Goal: Task Accomplishment & Management: Complete application form

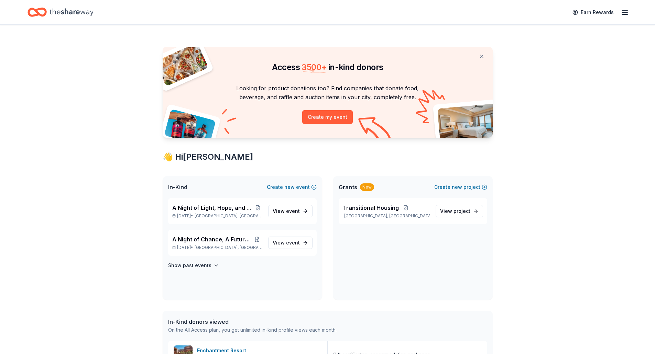
scroll to position [172, 0]
click at [280, 244] on span "View event" at bounding box center [286, 243] width 27 height 8
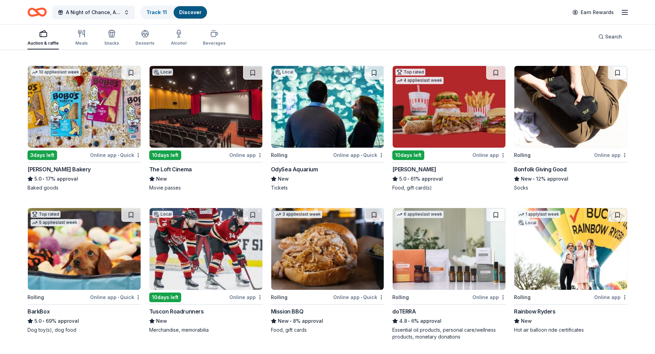
scroll to position [400, 0]
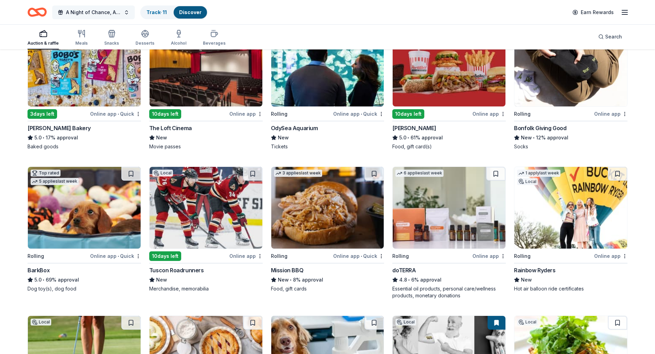
click at [131, 13] on button "A Night of Chance, A Future of Change" at bounding box center [93, 13] width 83 height 14
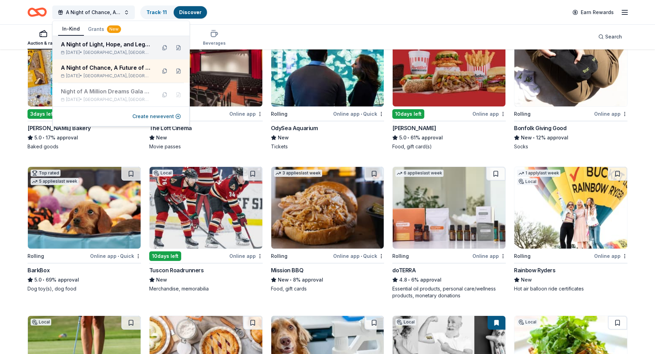
click at [120, 48] on div "A Night of Light, Hope, and Legacy Gala [DATE], 2026 • [GEOGRAPHIC_DATA], [GEOG…" at bounding box center [106, 47] width 90 height 15
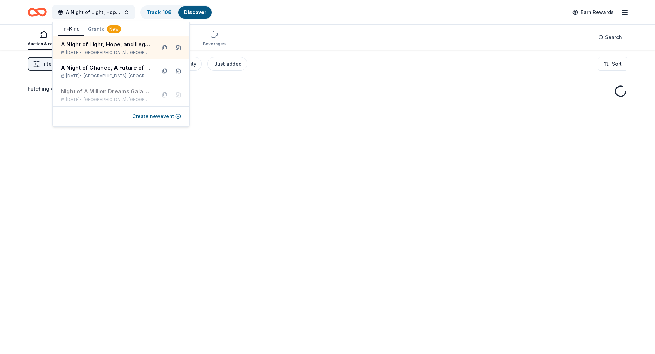
click at [304, 79] on div "Fetching donors, one moment..." at bounding box center [327, 227] width 655 height 354
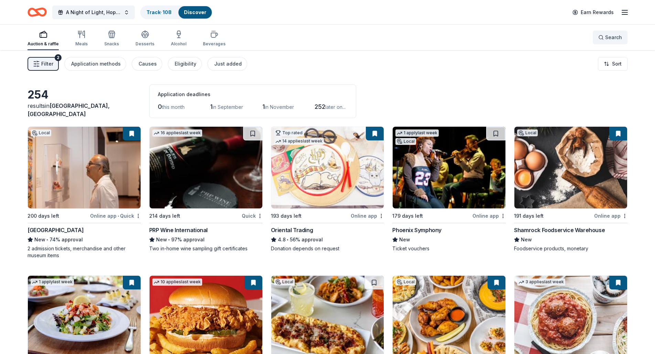
click at [598, 34] on button "Search" at bounding box center [610, 38] width 35 height 14
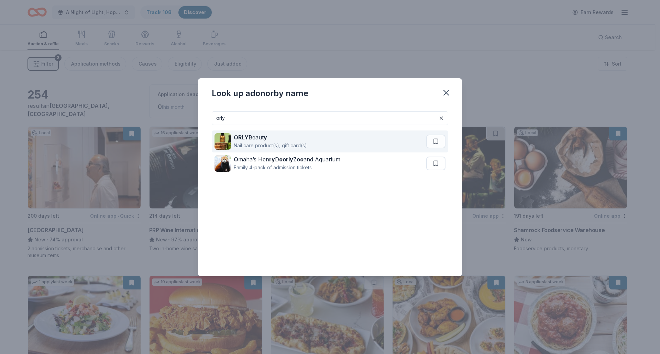
click at [257, 144] on div "Nail care product(s), gift card(s)" at bounding box center [270, 146] width 73 height 8
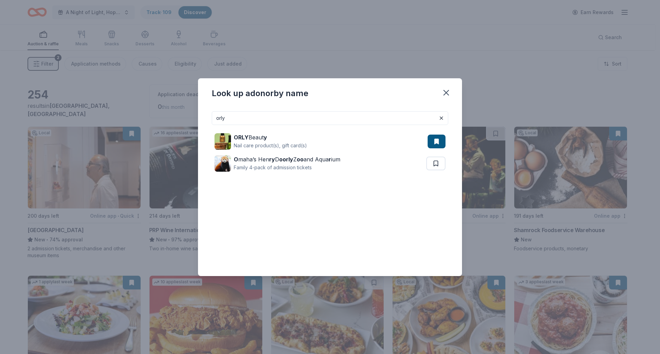
drag, startPoint x: 200, startPoint y: 106, endPoint x: 178, endPoint y: 101, distance: 22.9
click at [178, 101] on div "Look up a donor by name orly ORLY Beaut y Nail care product(s), gift card(s) O …" at bounding box center [330, 177] width 660 height 354
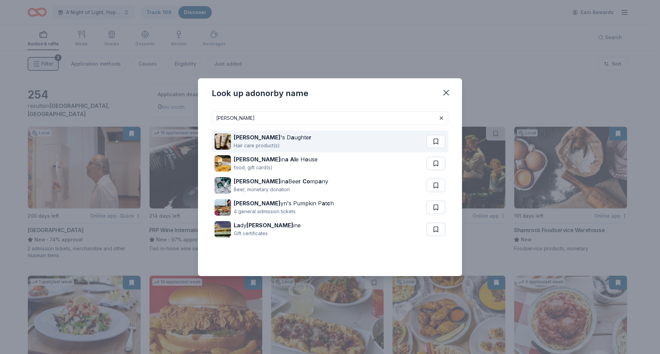
click at [275, 145] on div "Hair care product(s)" at bounding box center [273, 146] width 78 height 8
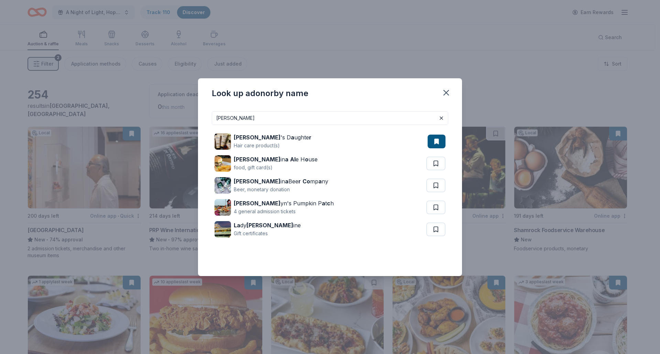
drag, startPoint x: 261, startPoint y: 120, endPoint x: 154, endPoint y: 109, distance: 107.2
click at [154, 109] on div "Look up a donor by name CAROL Carol 's D a ughte r Hair care product(s) Carol i…" at bounding box center [330, 177] width 660 height 354
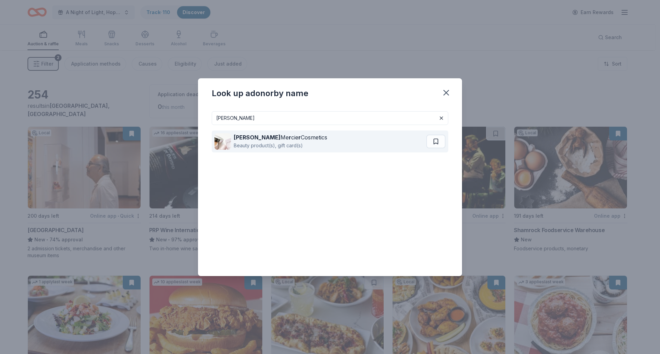
type input "[PERSON_NAME]"
click at [227, 138] on img at bounding box center [223, 141] width 17 height 17
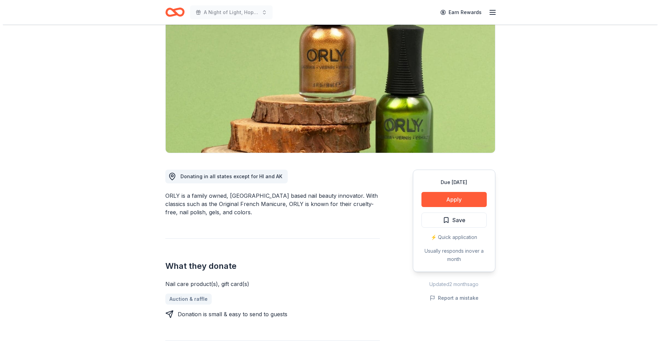
scroll to position [138, 0]
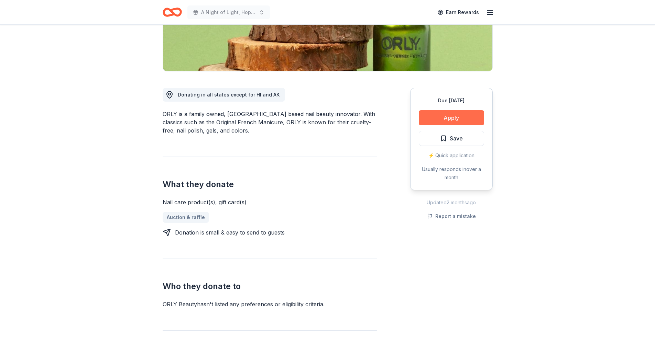
click at [438, 118] on button "Apply" at bounding box center [451, 117] width 65 height 15
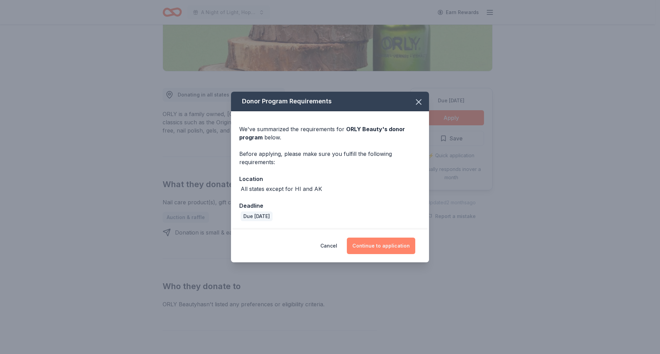
click at [377, 248] on button "Continue to application" at bounding box center [381, 246] width 68 height 17
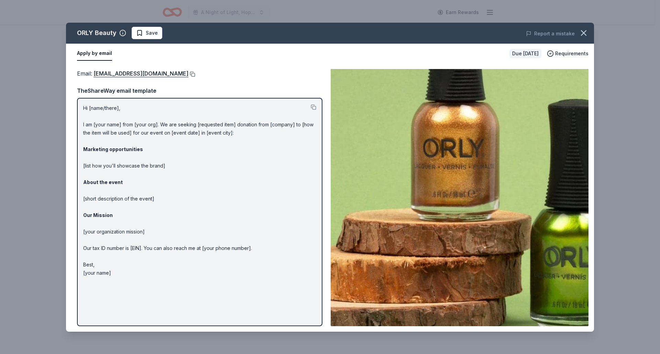
click at [189, 74] on button at bounding box center [191, 75] width 7 height 6
click at [575, 29] on div "Report a mistake" at bounding box center [491, 33] width 206 height 19
click at [579, 30] on icon "button" at bounding box center [584, 33] width 10 height 10
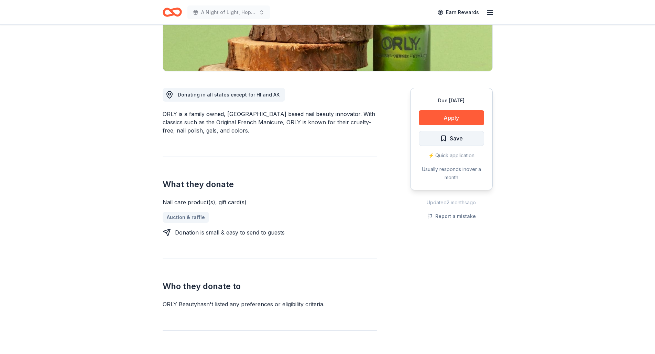
click at [455, 139] on span "Save" at bounding box center [456, 138] width 13 height 9
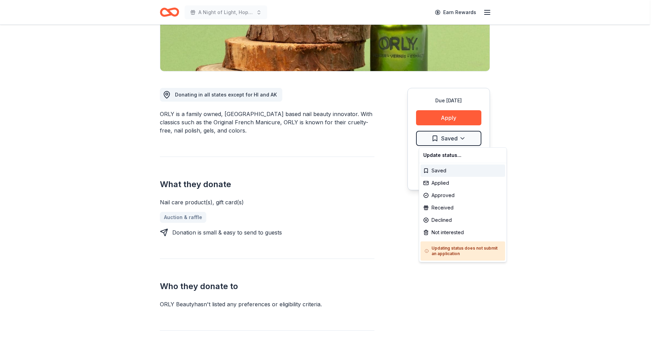
click at [455, 139] on html "A Night of Light, Hope, and Legacy Gala 2026 Earn Rewards Due in 191 days Share…" at bounding box center [327, 39] width 655 height 354
click at [437, 184] on div "Applied" at bounding box center [462, 183] width 85 height 12
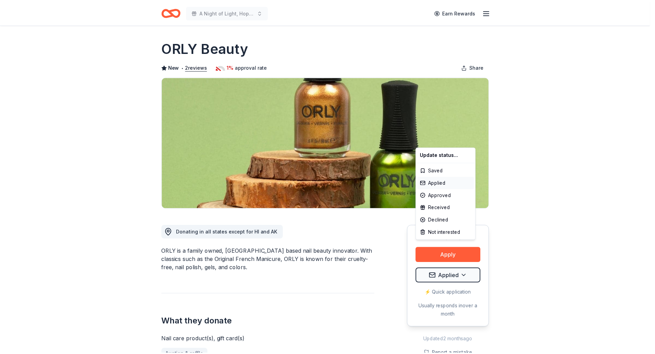
scroll to position [0, 0]
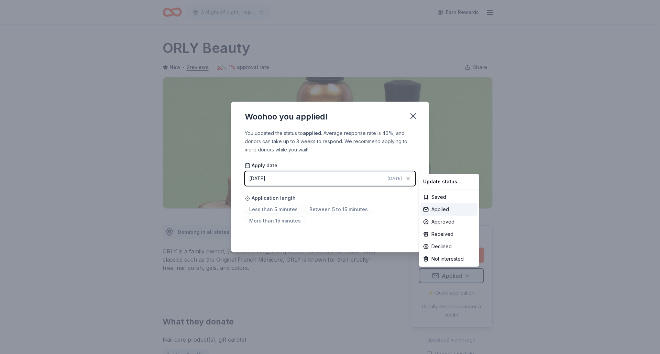
click at [413, 114] on html "A Night of Light, Hope, and Legacy Gala 2026 Earn Rewards Due in 191 days Share…" at bounding box center [330, 177] width 660 height 354
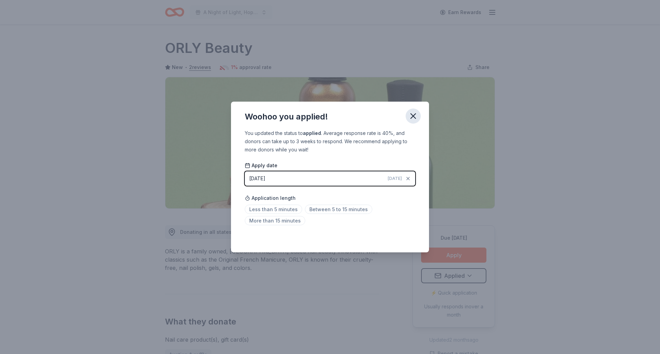
click at [413, 117] on icon "button" at bounding box center [413, 116] width 5 height 5
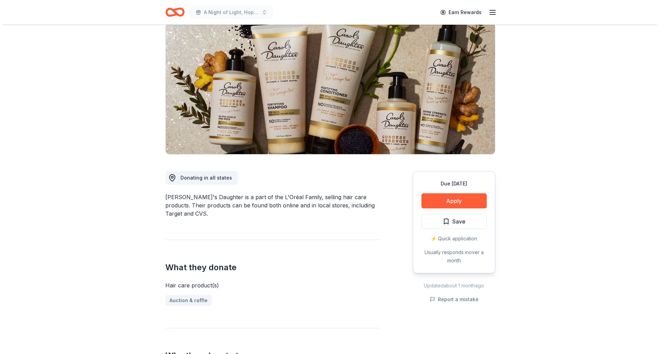
scroll to position [103, 0]
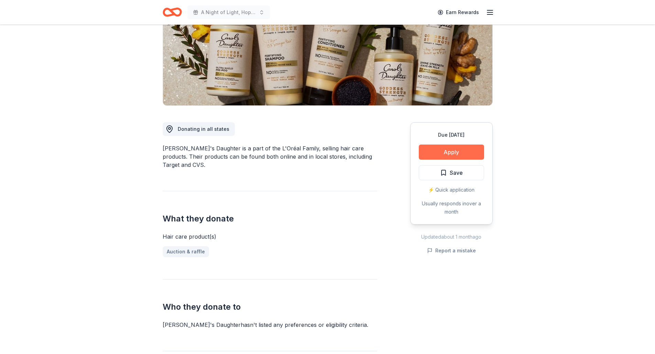
click at [460, 151] on button "Apply" at bounding box center [451, 152] width 65 height 15
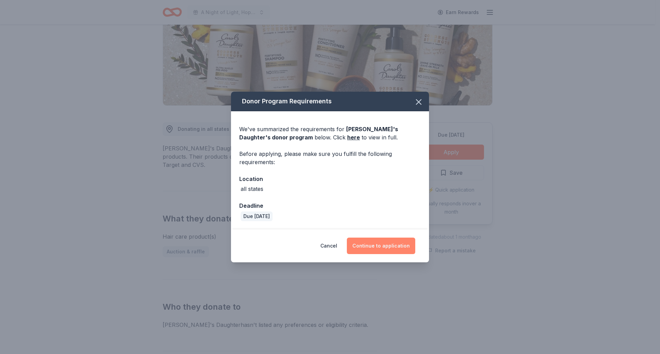
click at [371, 248] on button "Continue to application" at bounding box center [381, 246] width 68 height 17
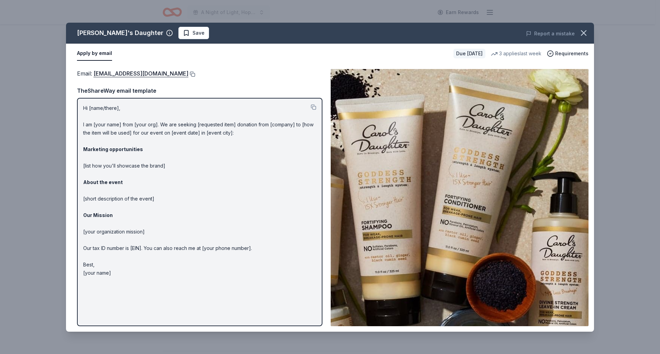
click at [193, 75] on button at bounding box center [191, 75] width 7 height 6
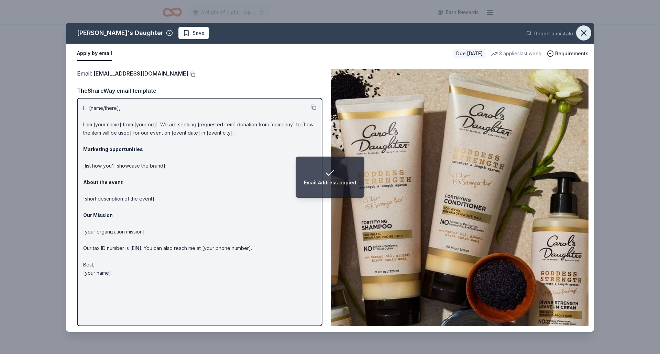
click at [589, 30] on button "button" at bounding box center [583, 32] width 15 height 15
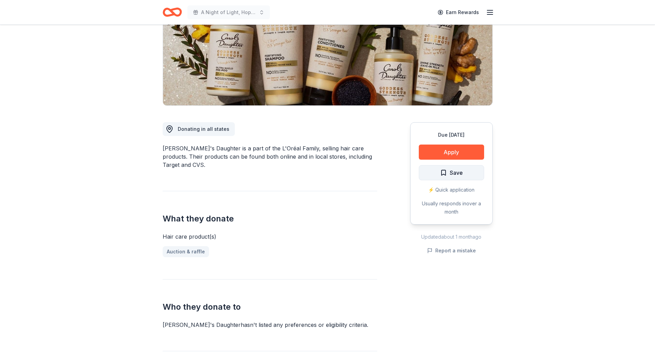
click at [450, 179] on button "Save" at bounding box center [451, 172] width 65 height 15
click at [461, 171] on html "A Night of Light, Hope, and Legacy Gala 2026 Earn Rewards Due in 191 days Share…" at bounding box center [327, 74] width 655 height 354
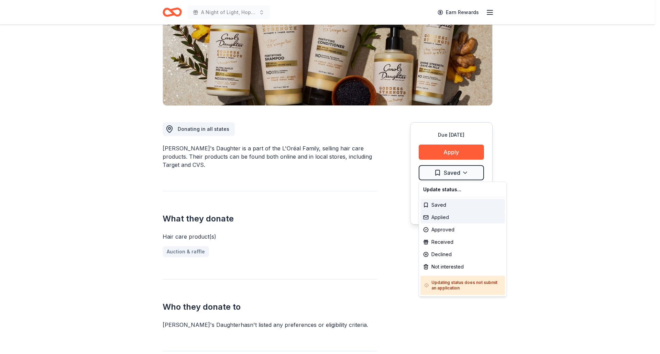
click at [437, 222] on div "Applied" at bounding box center [462, 217] width 85 height 12
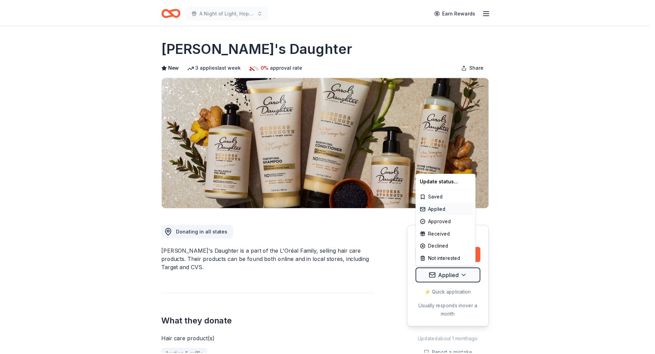
scroll to position [0, 0]
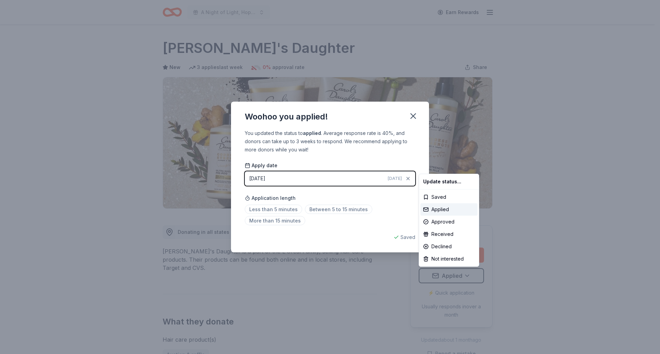
click at [413, 115] on html "A Night of Light, Hope, and Legacy Gala 2026 Earn Rewards Due in 191 days Share…" at bounding box center [330, 177] width 660 height 354
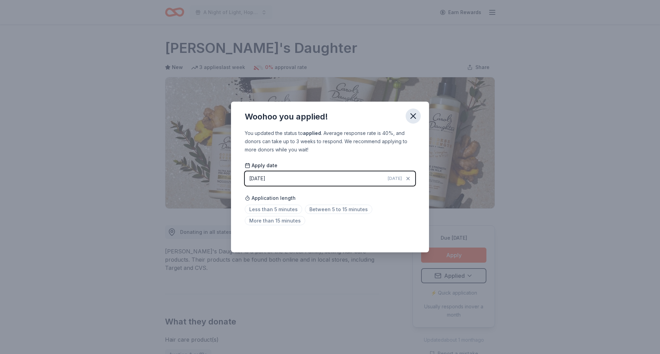
click at [416, 113] on icon "button" at bounding box center [413, 116] width 10 height 10
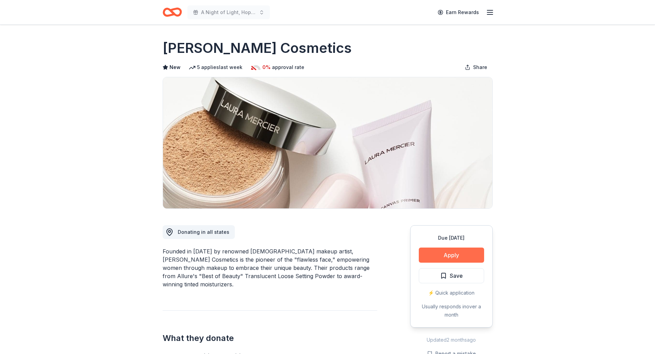
click at [435, 251] on button "Apply" at bounding box center [451, 255] width 65 height 15
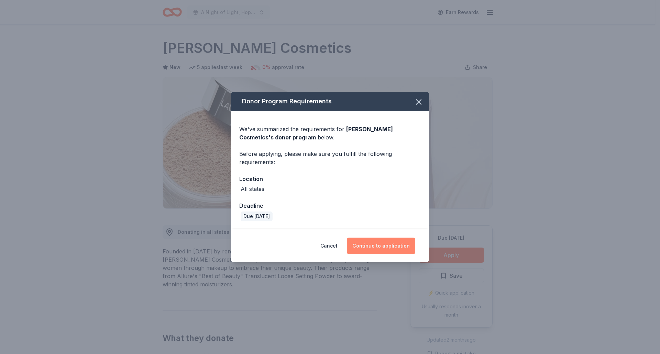
click at [387, 243] on button "Continue to application" at bounding box center [381, 246] width 68 height 17
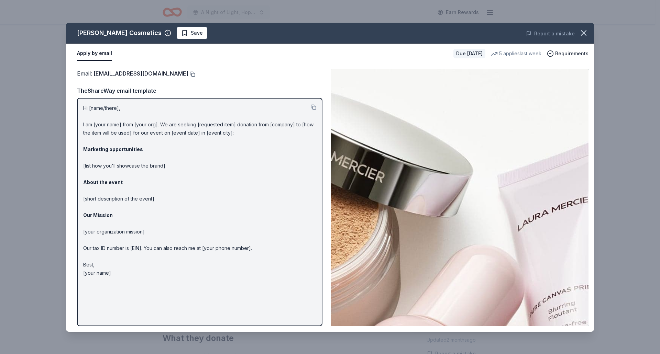
click at [188, 75] on button at bounding box center [191, 75] width 7 height 6
click at [581, 32] on icon "button" at bounding box center [584, 33] width 10 height 10
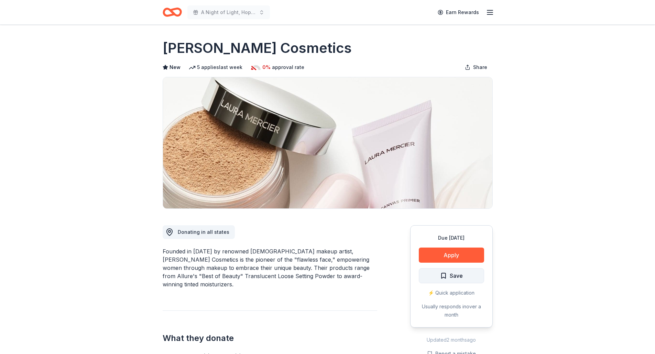
click at [464, 273] on button "Save" at bounding box center [451, 275] width 65 height 15
click at [456, 276] on html "A Night of Light, Hope, and Legacy Gala 2026 Earn Rewards Due in 191 days Share…" at bounding box center [327, 177] width 655 height 354
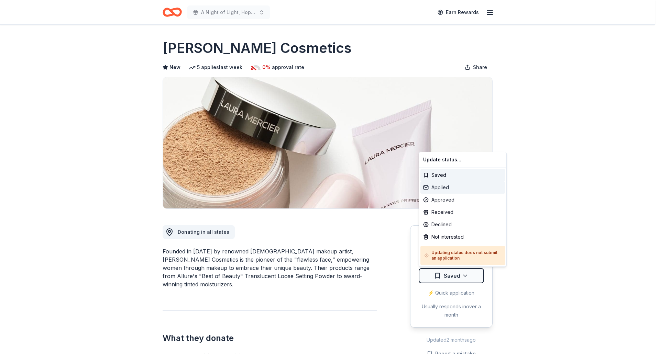
click div "Applied"
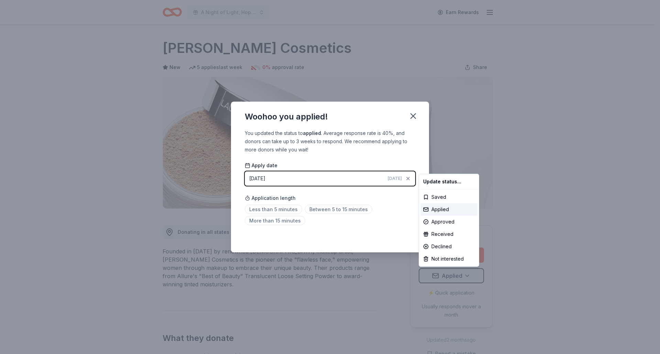
click html "A Night of Light, Hope, and Legacy Gala 2026 Earn Rewards Due in 191 days Share…"
